Goal: Transaction & Acquisition: Download file/media

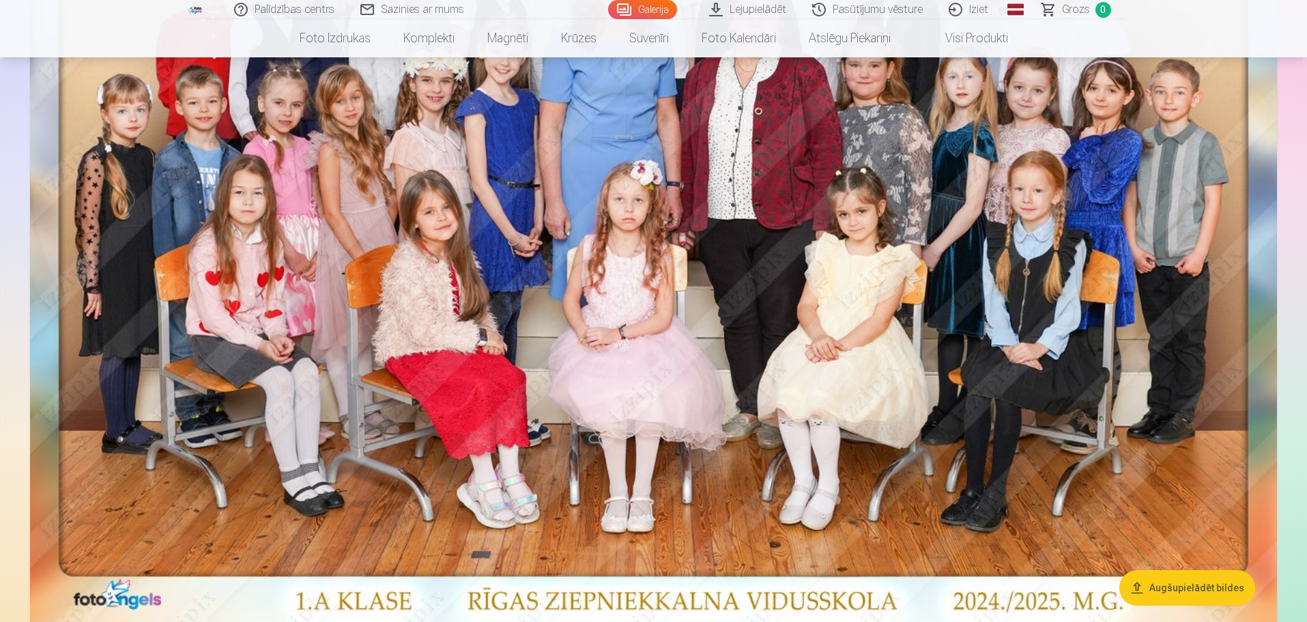
scroll to position [409, 0]
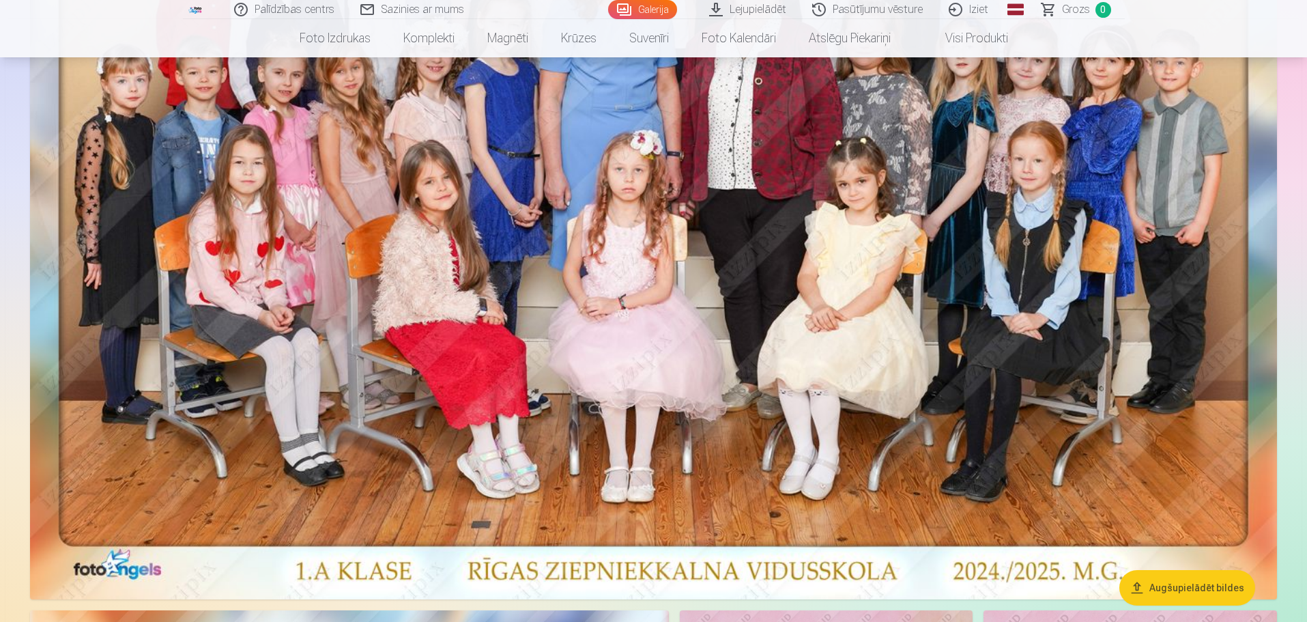
click at [1149, 585] on button "Augšupielādēt bildes" at bounding box center [1187, 587] width 136 height 35
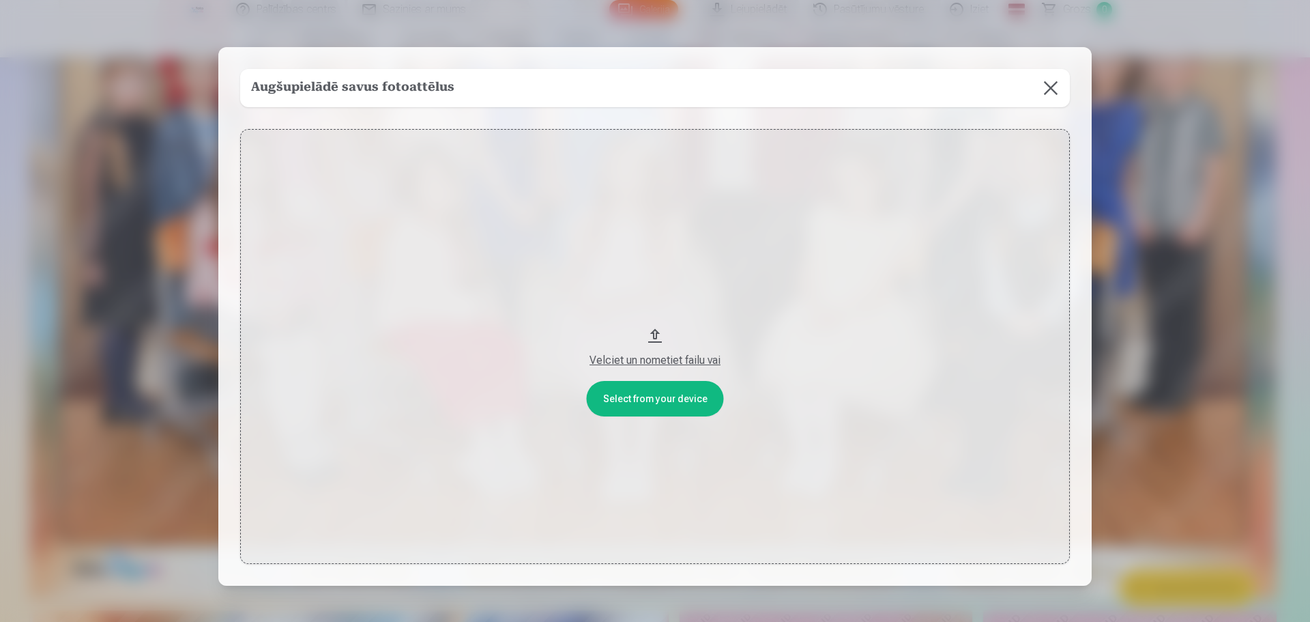
click at [1049, 94] on button at bounding box center [1051, 88] width 38 height 38
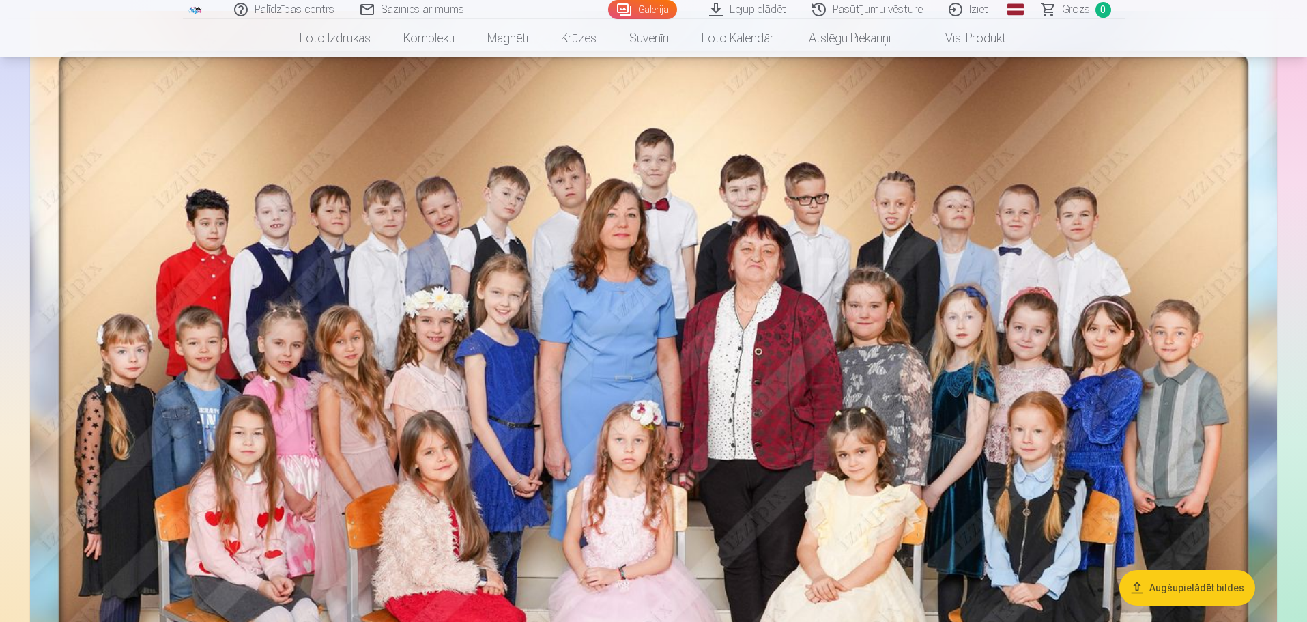
scroll to position [0, 0]
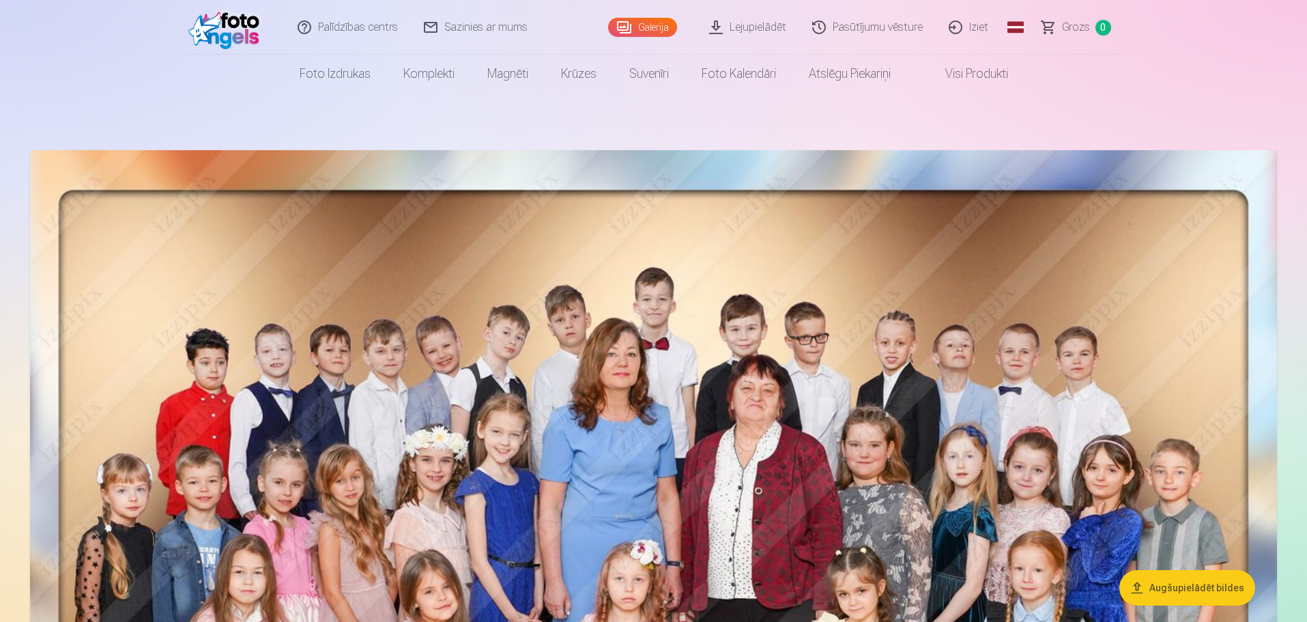
click at [742, 38] on link "Lejupielādēt" at bounding box center [748, 27] width 103 height 55
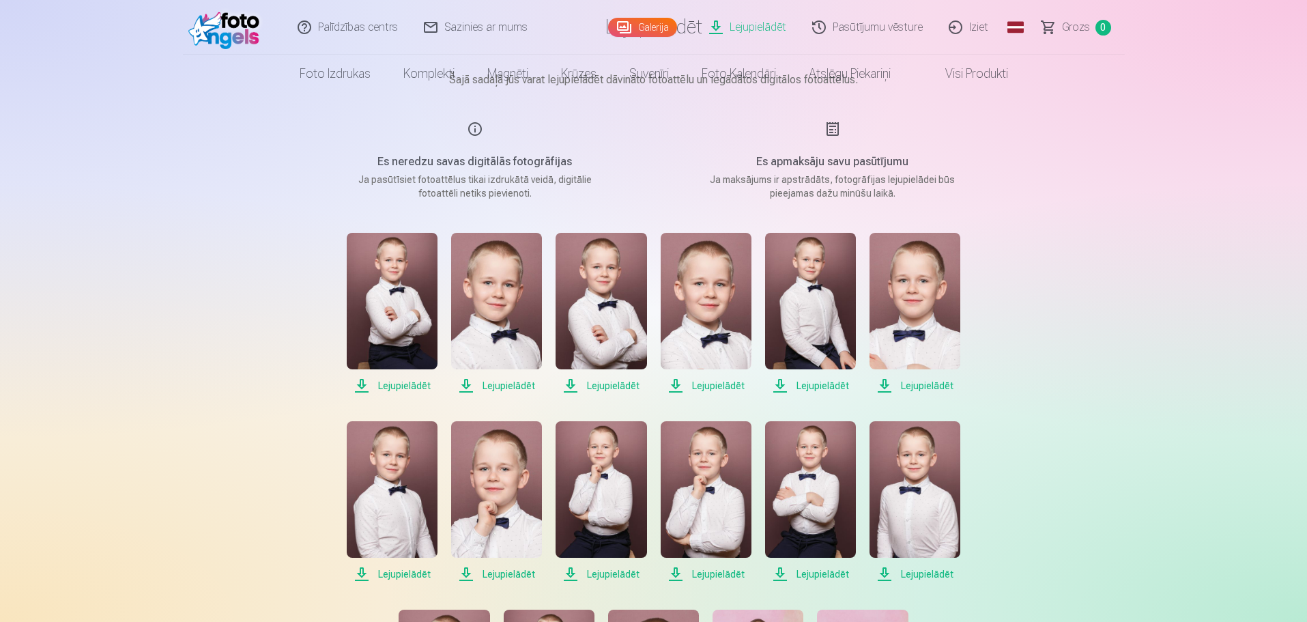
scroll to position [136, 0]
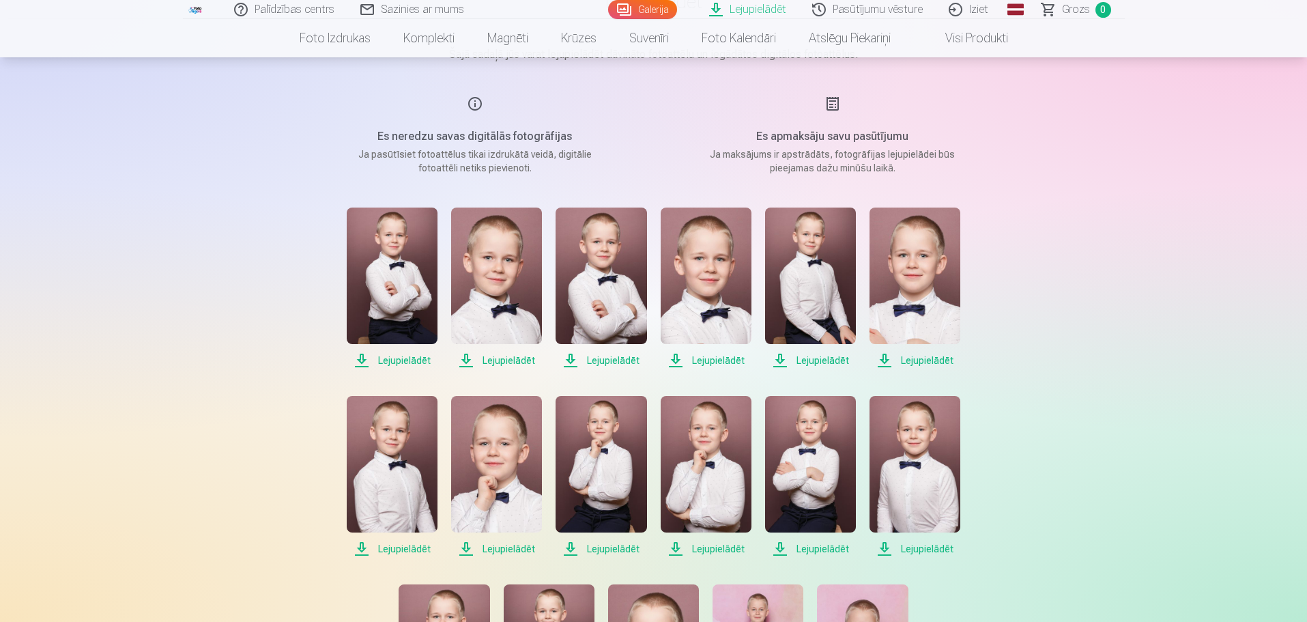
click at [406, 360] on span "Lejupielādēt" at bounding box center [392, 360] width 91 height 16
click at [492, 359] on span "Lejupielādēt" at bounding box center [496, 360] width 91 height 16
click at [598, 360] on span "Lejupielādēt" at bounding box center [600, 360] width 91 height 16
click at [705, 361] on span "Lejupielādēt" at bounding box center [705, 360] width 91 height 16
click at [789, 360] on span "Lejupielādēt" at bounding box center [810, 360] width 91 height 16
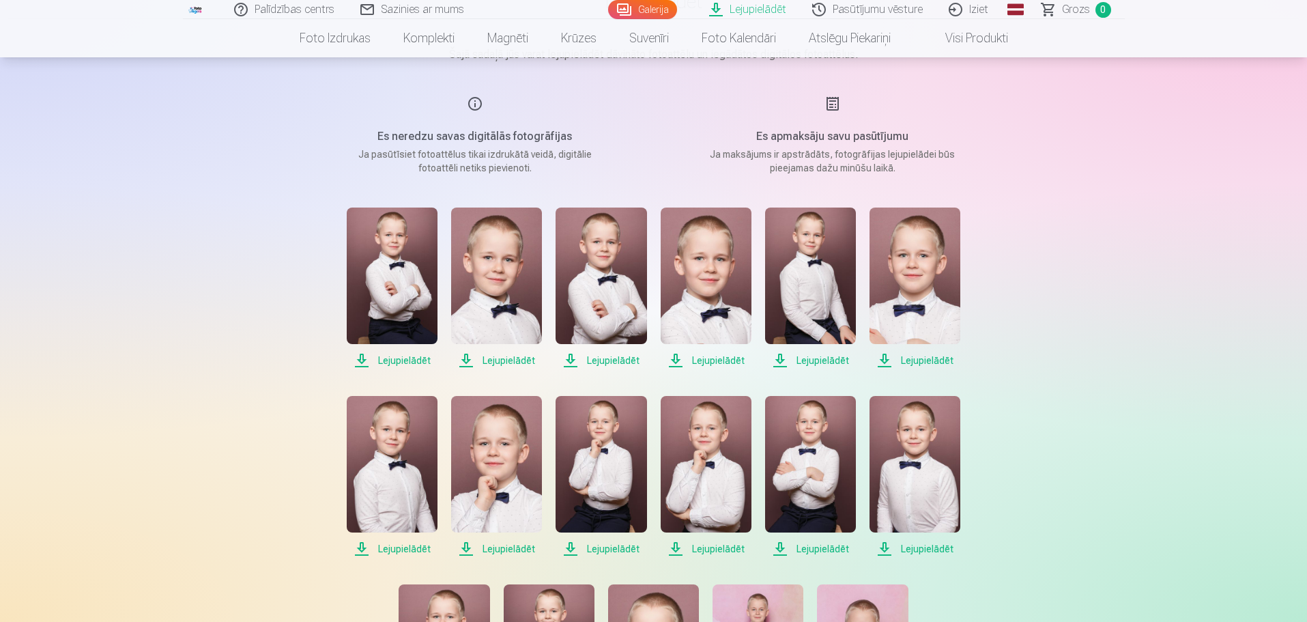
click at [915, 361] on span "Lejupielādēt" at bounding box center [914, 360] width 91 height 16
click at [402, 549] on span "Lejupielādēt" at bounding box center [392, 548] width 91 height 16
click at [498, 545] on span "Lejupielādēt" at bounding box center [496, 548] width 91 height 16
click at [620, 546] on span "Lejupielādēt" at bounding box center [600, 548] width 91 height 16
click at [717, 544] on span "Lejupielādēt" at bounding box center [705, 548] width 91 height 16
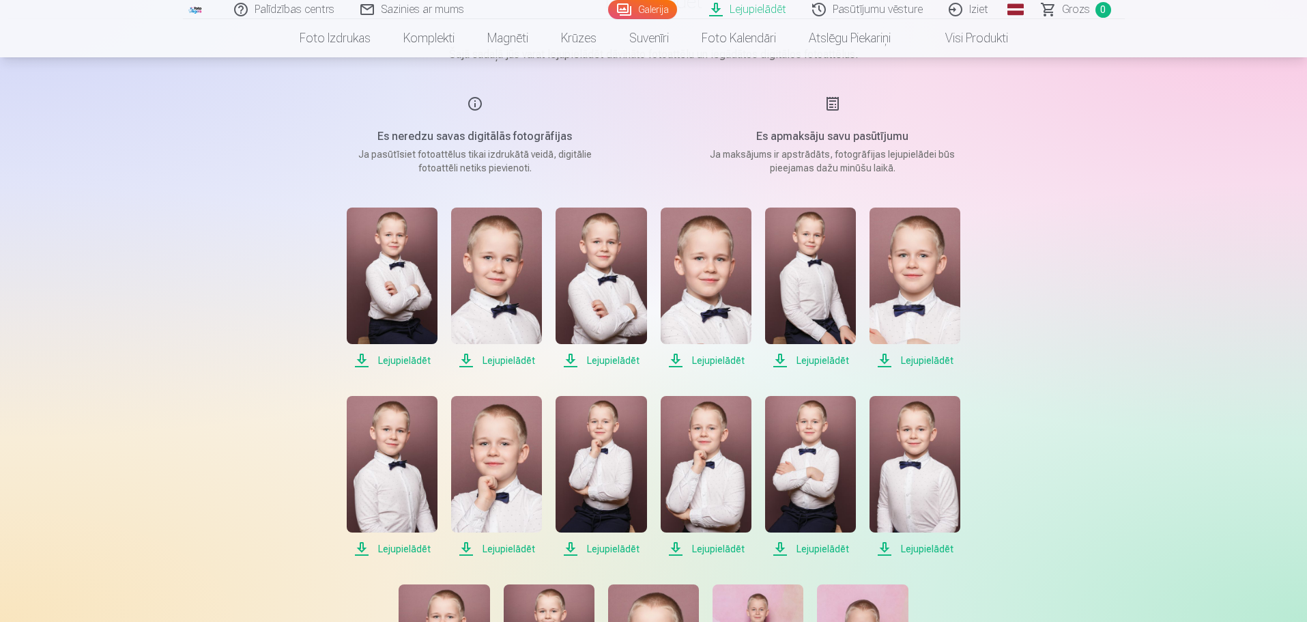
click at [815, 548] on span "Lejupielādēt" at bounding box center [810, 548] width 91 height 16
click at [920, 543] on span "Lejupielādēt" at bounding box center [914, 548] width 91 height 16
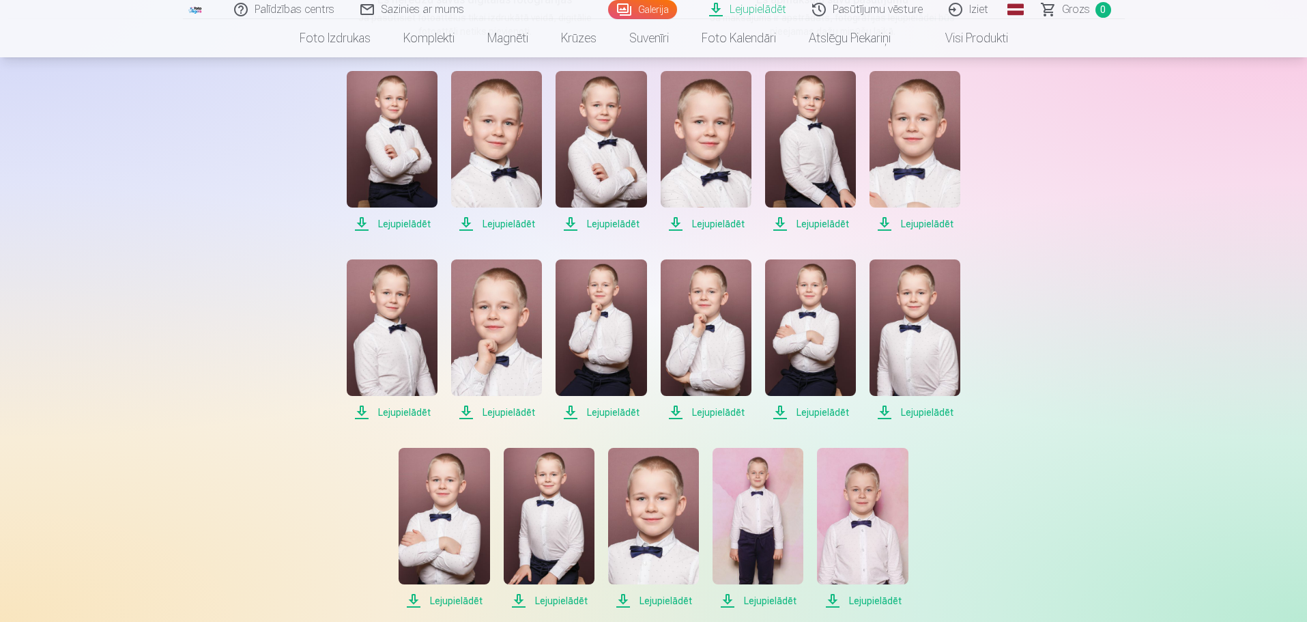
scroll to position [409, 0]
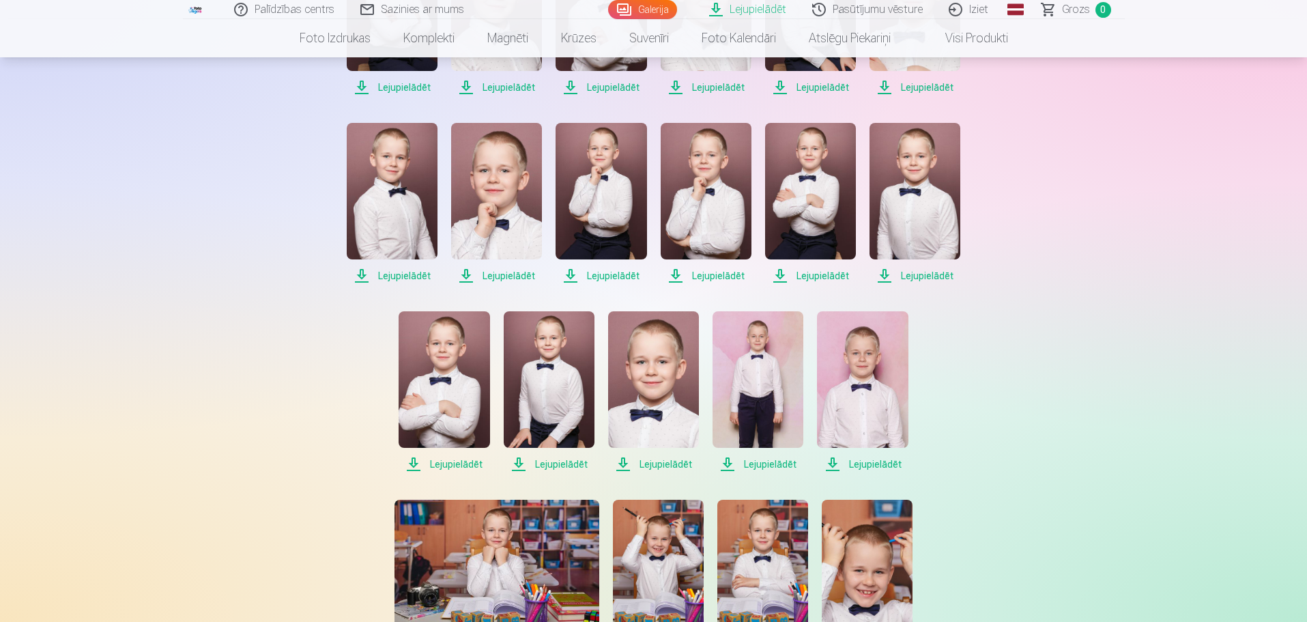
click at [452, 463] on span "Lejupielādēt" at bounding box center [443, 464] width 91 height 16
click at [553, 461] on span "Lejupielādēt" at bounding box center [549, 464] width 91 height 16
click at [676, 461] on span "Lejupielādēt" at bounding box center [653, 464] width 91 height 16
click at [753, 461] on span "Lejupielādēt" at bounding box center [757, 464] width 91 height 16
click at [872, 465] on span "Lejupielādēt" at bounding box center [862, 464] width 91 height 16
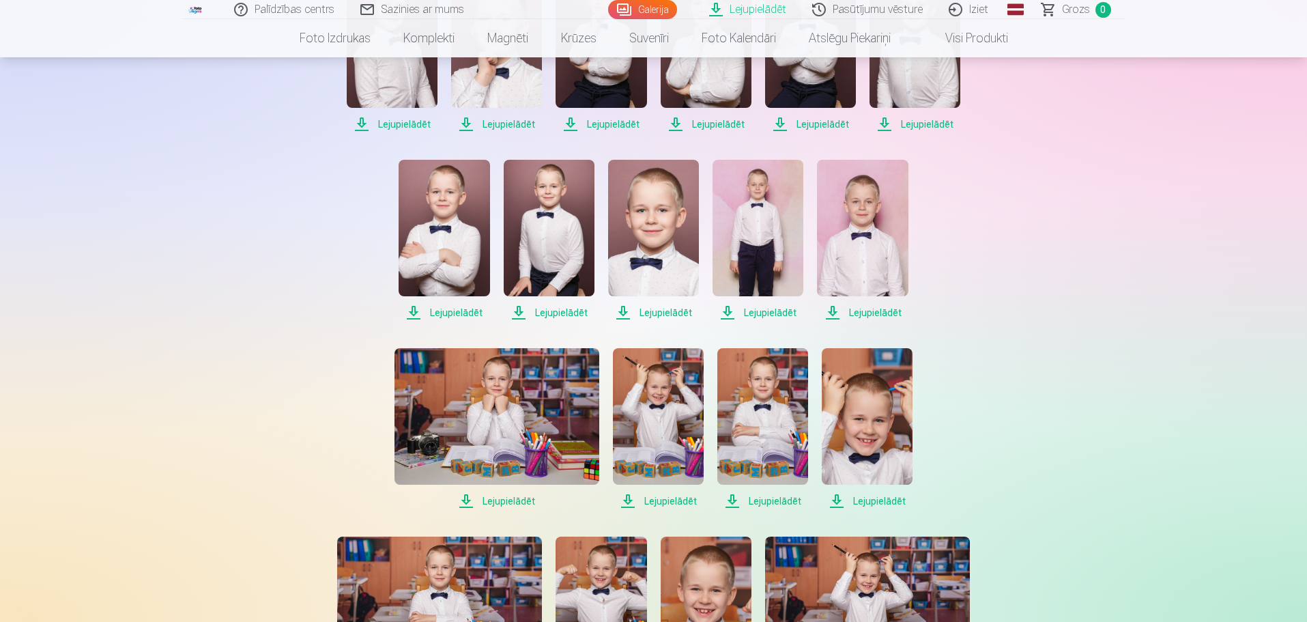
scroll to position [682, 0]
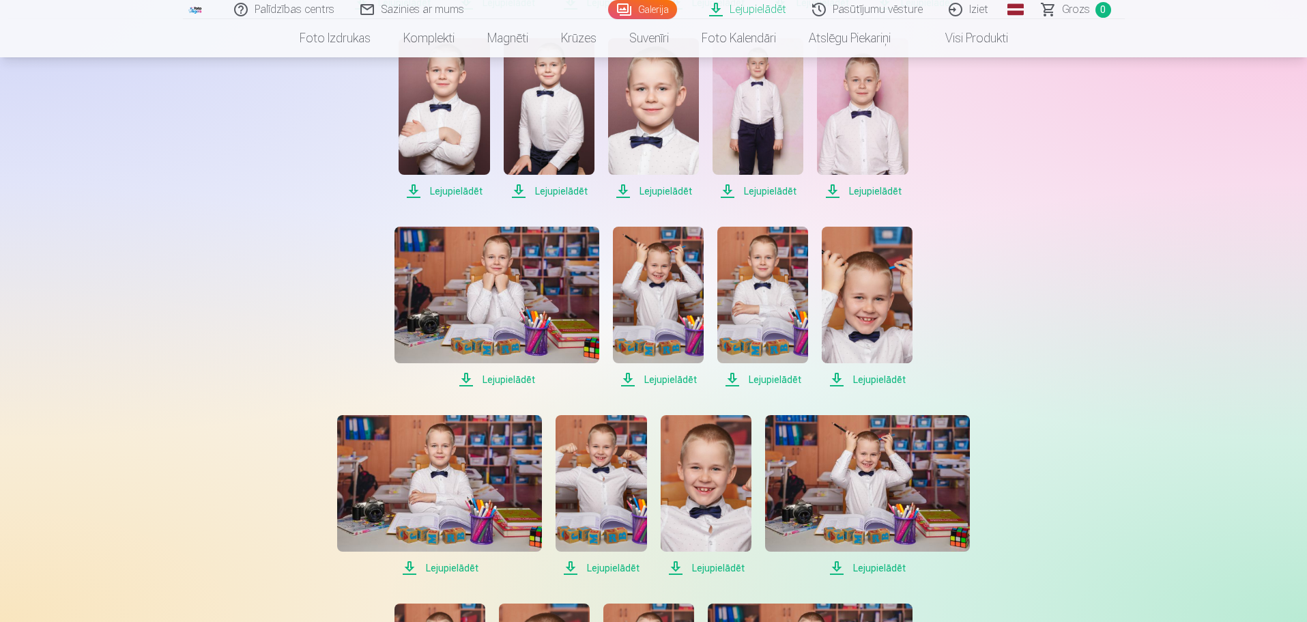
click at [509, 385] on span "Lejupielādēt" at bounding box center [496, 379] width 205 height 16
click at [665, 377] on span "Lejupielādēt" at bounding box center [658, 379] width 91 height 16
click at [766, 376] on span "Lejupielādēt" at bounding box center [762, 379] width 91 height 16
click at [886, 380] on span "Lejupielādēt" at bounding box center [866, 379] width 91 height 16
click at [459, 563] on span "Lejupielādēt" at bounding box center [439, 567] width 205 height 16
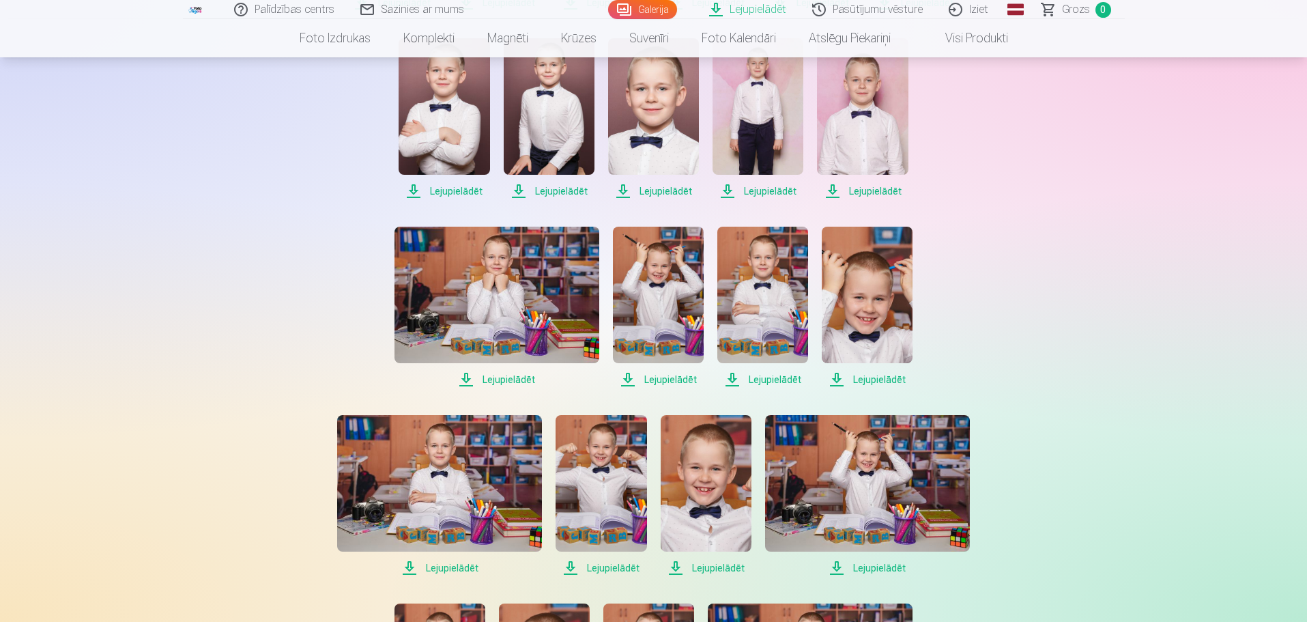
click at [607, 570] on span "Lejupielādēt" at bounding box center [600, 567] width 91 height 16
click at [716, 568] on span "Lejupielādēt" at bounding box center [705, 567] width 91 height 16
click at [858, 566] on span "Lejupielādēt" at bounding box center [867, 567] width 205 height 16
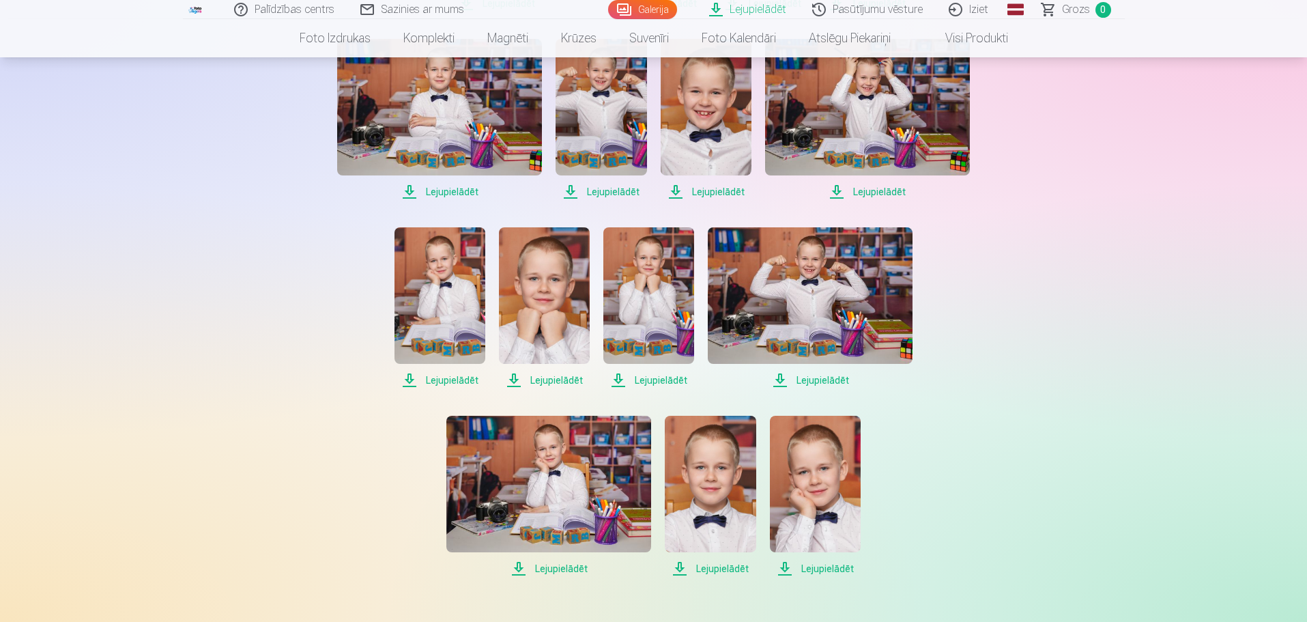
scroll to position [1092, 0]
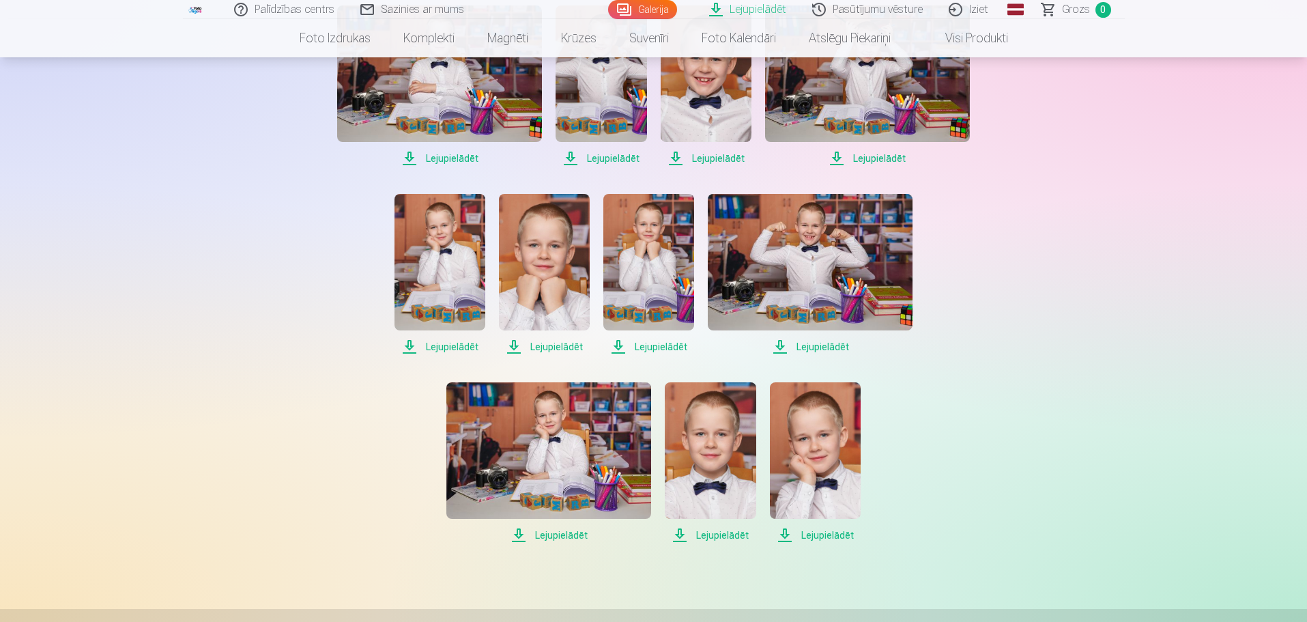
click at [831, 348] on span "Lejupielādēt" at bounding box center [809, 346] width 205 height 16
click at [663, 345] on span "Lejupielādēt" at bounding box center [648, 346] width 91 height 16
click at [534, 344] on span "Lejupielādēt" at bounding box center [544, 346] width 91 height 16
click at [450, 345] on span "Lejupielādēt" at bounding box center [439, 346] width 91 height 16
click at [555, 533] on span "Lejupielādēt" at bounding box center [548, 535] width 205 height 16
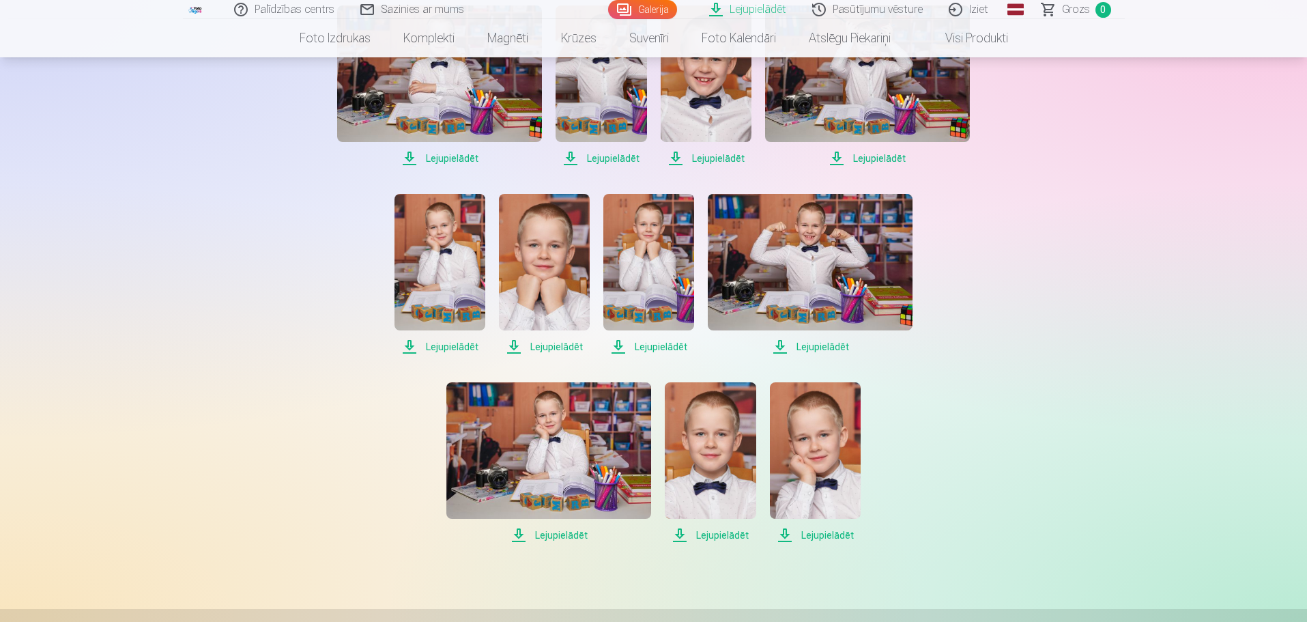
click at [729, 534] on span "Lejupielādēt" at bounding box center [710, 535] width 91 height 16
click at [819, 529] on span "Lejupielādēt" at bounding box center [815, 535] width 91 height 16
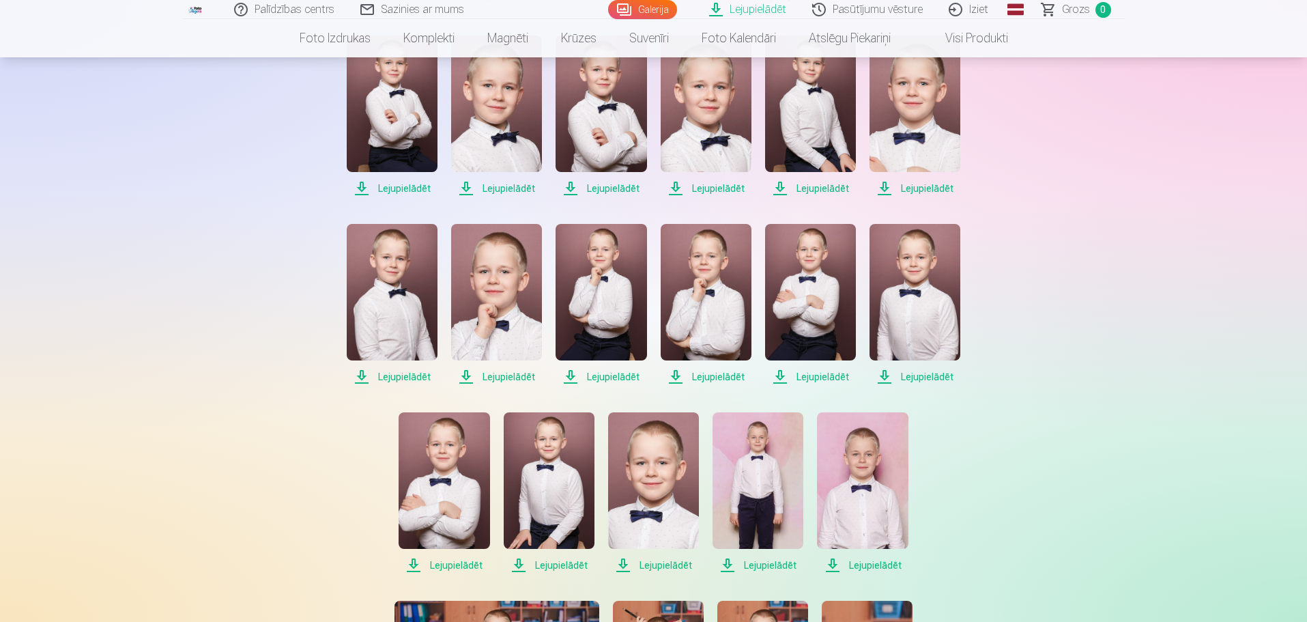
scroll to position [0, 0]
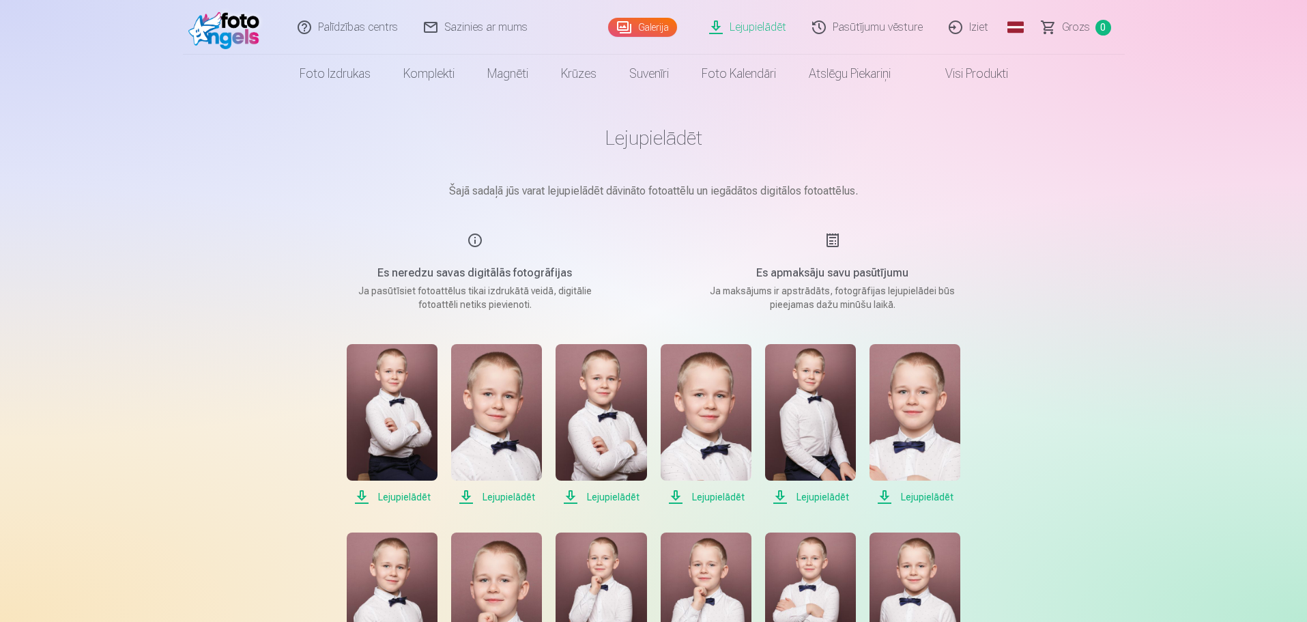
click at [869, 34] on link "Pasūtījumu vēsture" at bounding box center [868, 27] width 136 height 55
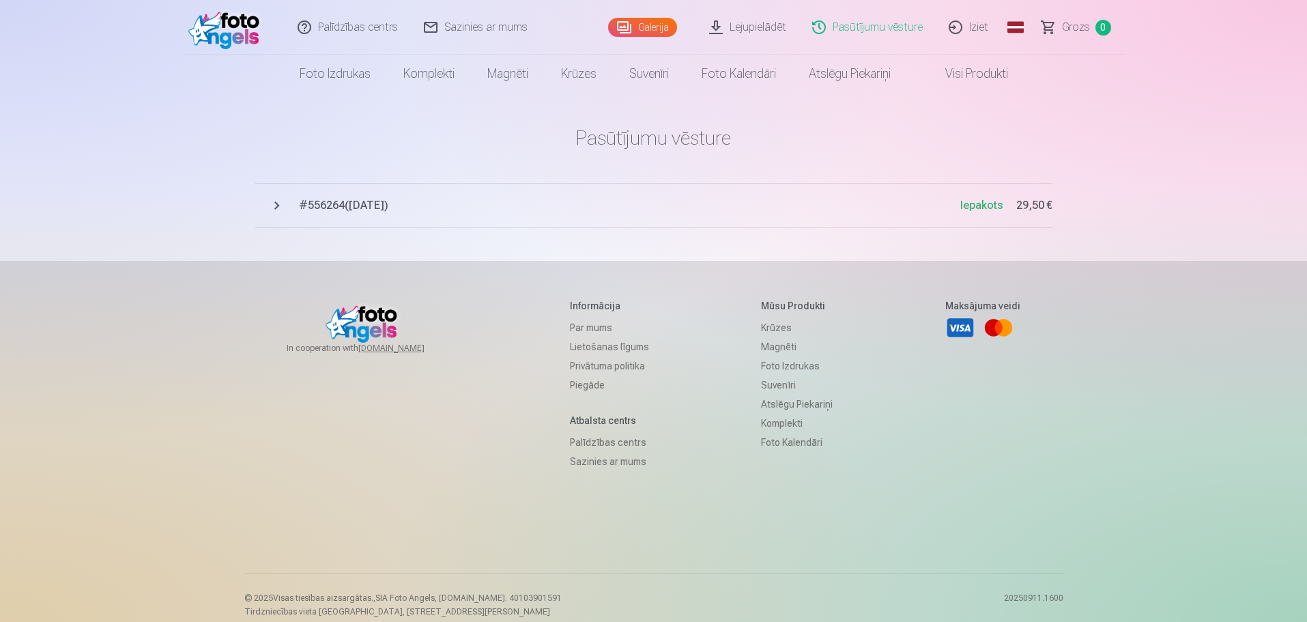
click at [280, 212] on button "# 556264 ( 21.04.2025 ) Iepakots 29,50 €" at bounding box center [653, 205] width 797 height 45
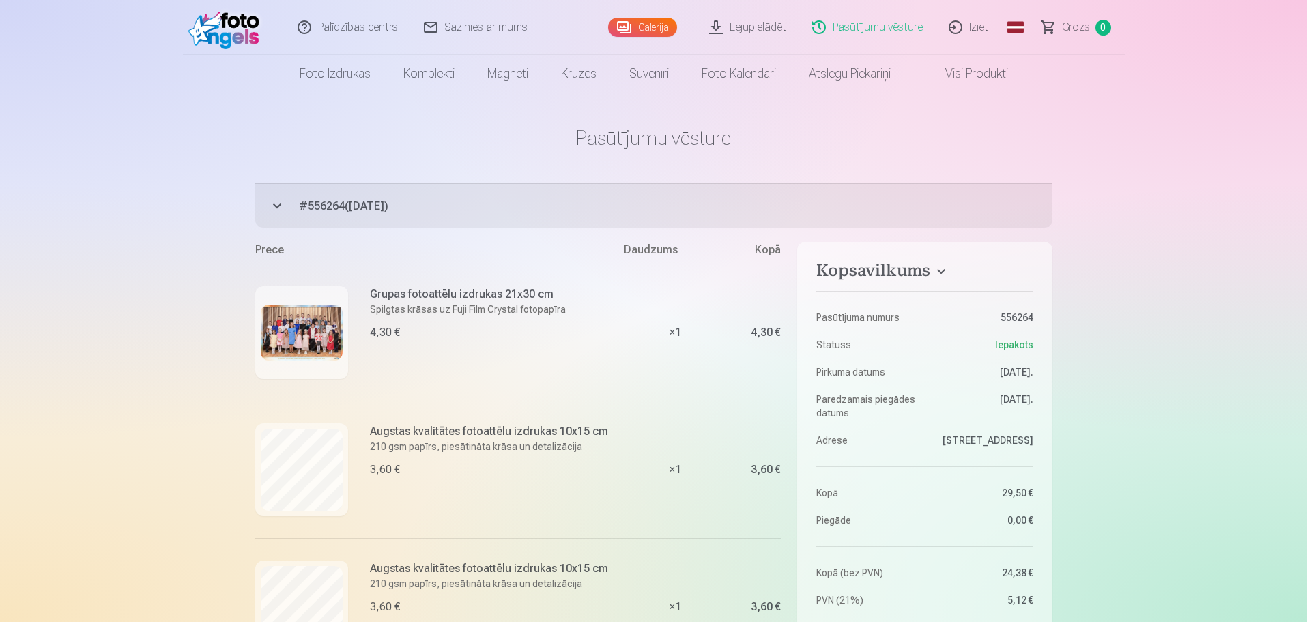
click at [320, 340] on img at bounding box center [302, 332] width 82 height 57
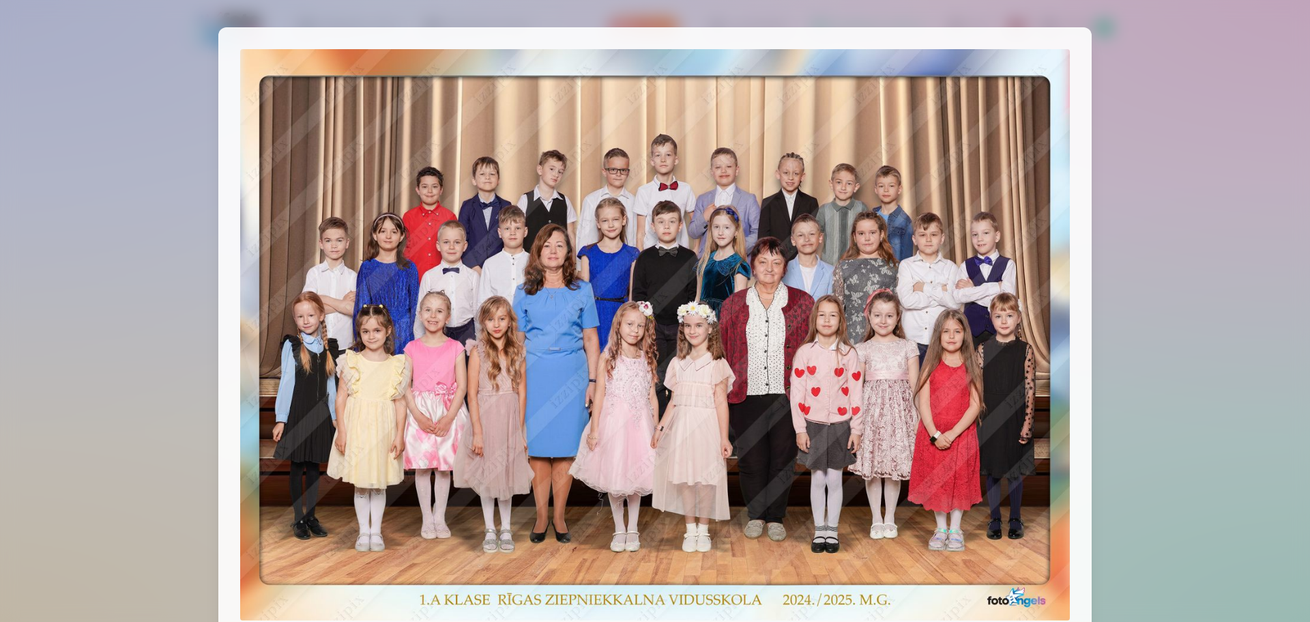
click at [1199, 357] on div at bounding box center [655, 311] width 1310 height 622
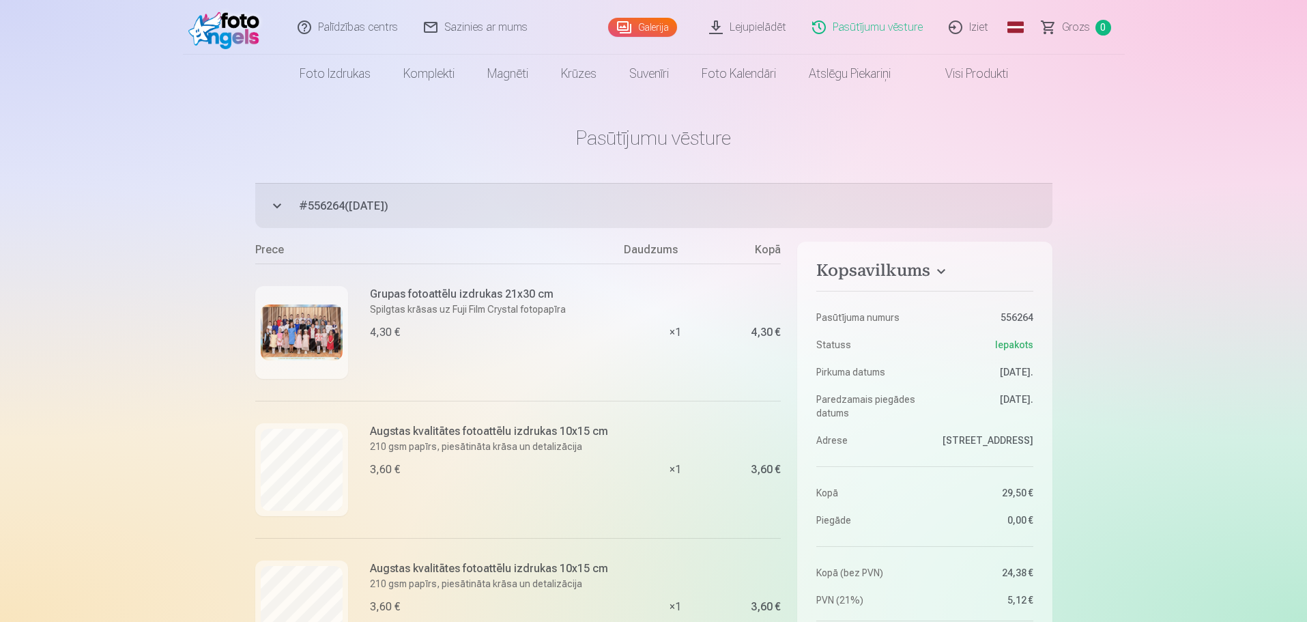
click at [974, 33] on link "Iziet" at bounding box center [968, 27] width 65 height 55
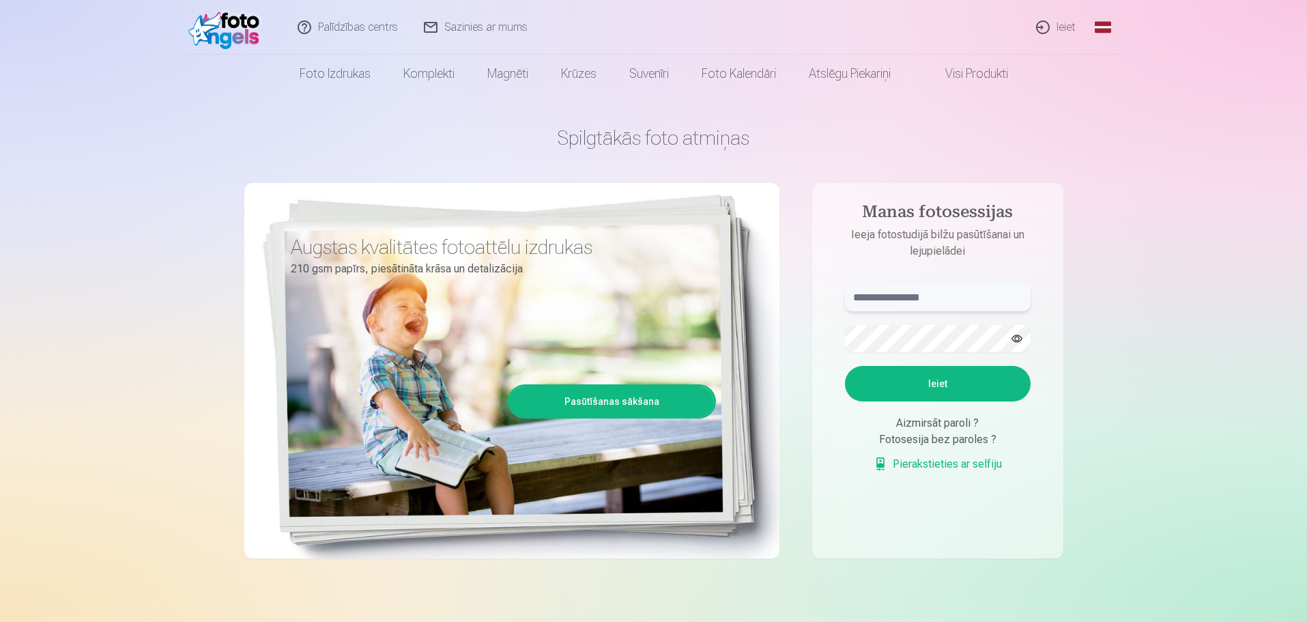
click at [898, 304] on input "text" at bounding box center [938, 297] width 186 height 27
click at [890, 298] on input "text" at bounding box center [938, 297] width 186 height 27
click at [931, 291] on input "text" at bounding box center [938, 297] width 186 height 27
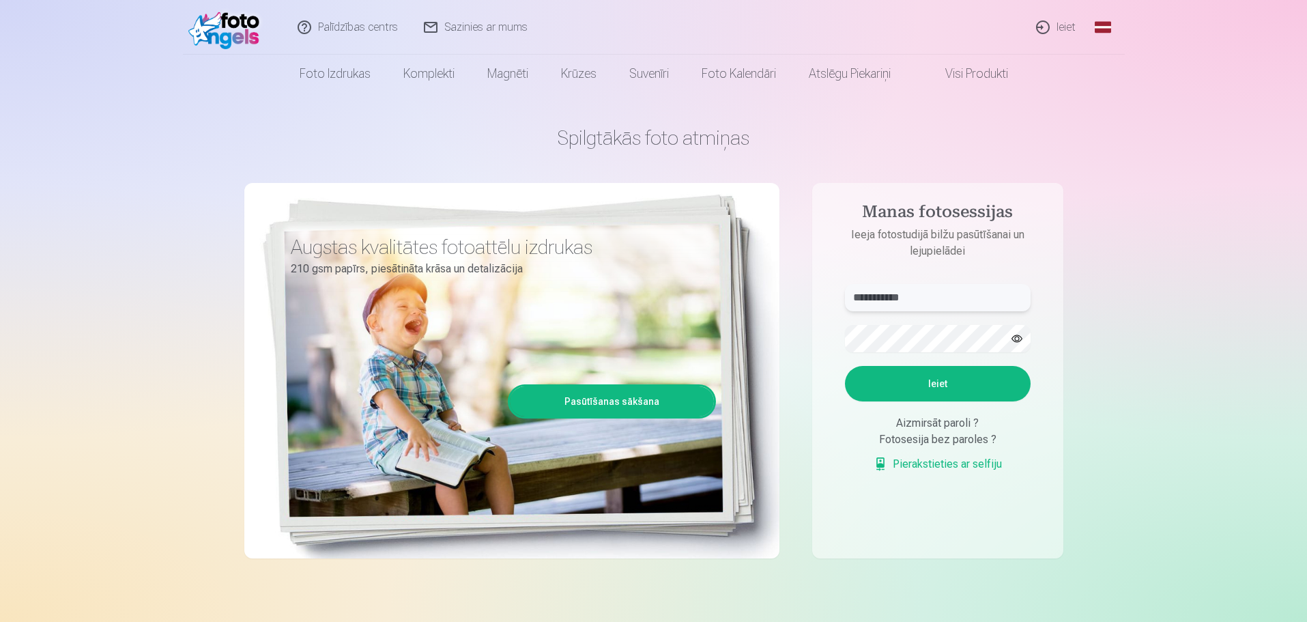
type input "**********"
click at [845, 366] on button "Ieiet" at bounding box center [938, 383] width 186 height 35
